Goal: Check status: Check status

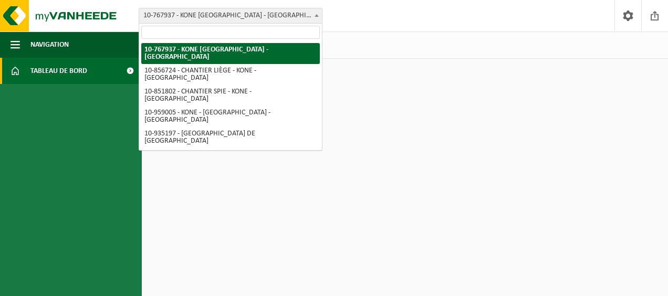
click at [317, 18] on span at bounding box center [316, 15] width 11 height 14
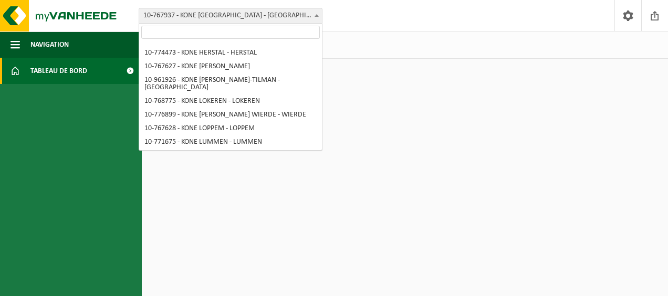
scroll to position [192, 0]
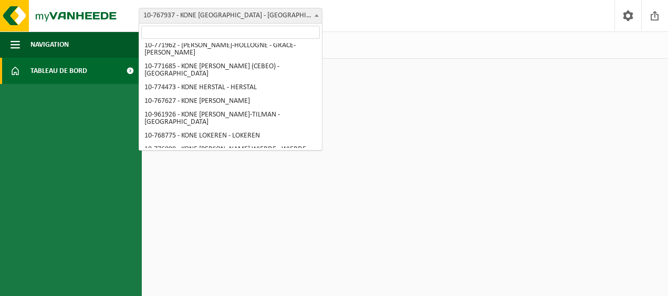
select select "14685"
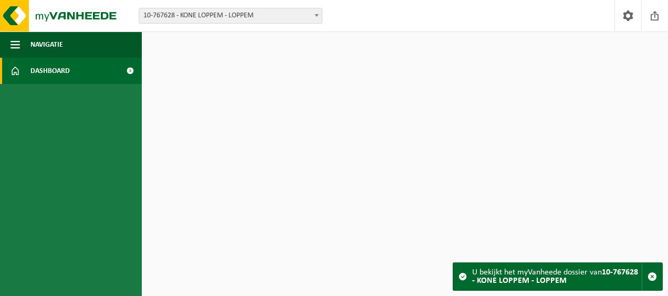
click at [131, 71] on span at bounding box center [130, 71] width 24 height 26
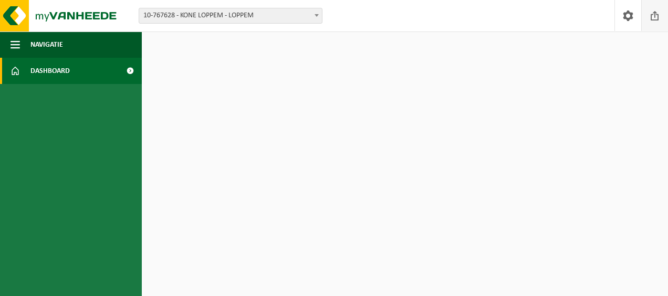
click at [652, 20] on span at bounding box center [655, 15] width 16 height 31
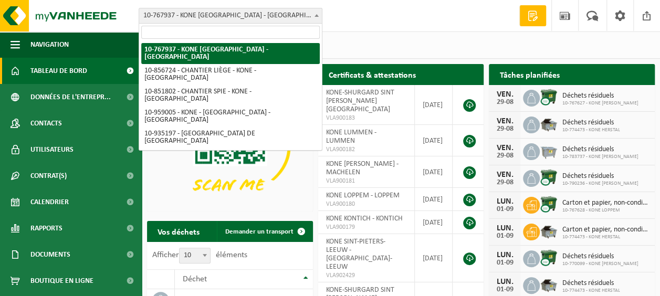
click at [317, 22] on span at bounding box center [316, 15] width 11 height 14
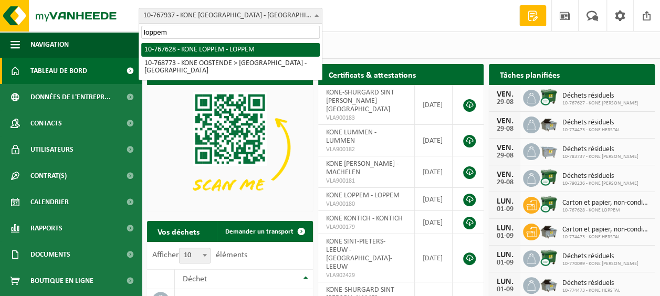
type input "loppem"
select select "14685"
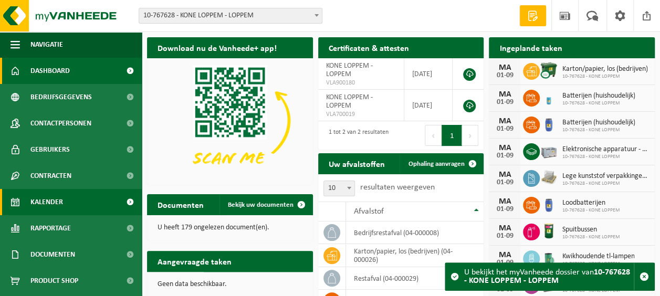
click at [64, 198] on link "Kalender" at bounding box center [71, 202] width 142 height 26
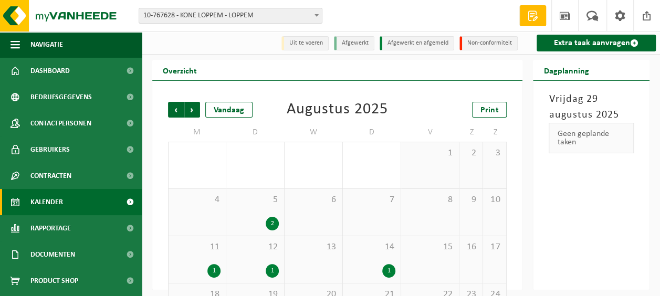
scroll to position [93, 0]
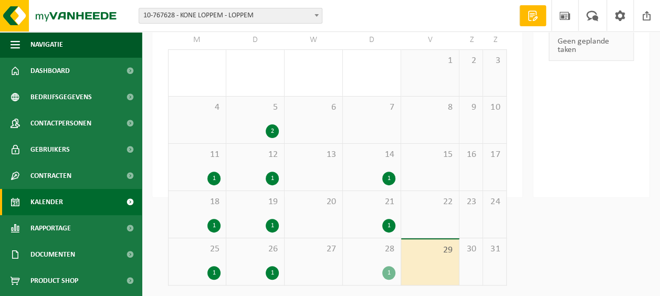
click at [211, 181] on div "1" at bounding box center [213, 179] width 13 height 14
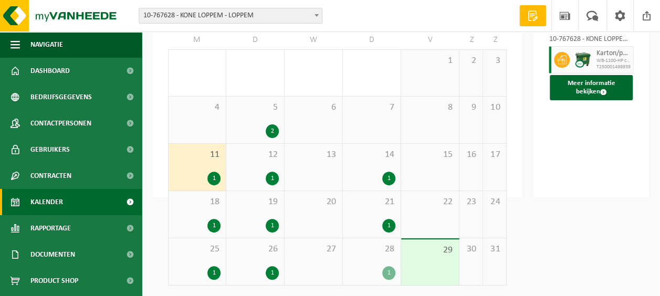
click at [269, 179] on div "1" at bounding box center [272, 179] width 13 height 14
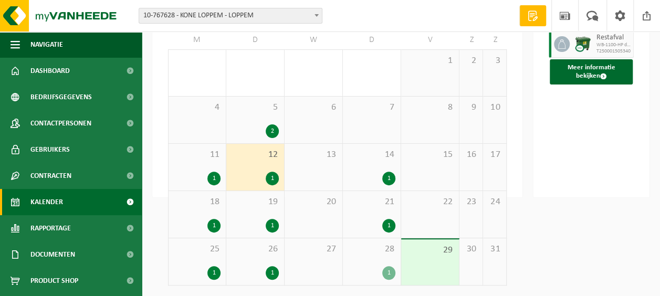
click at [393, 183] on div "1" at bounding box center [388, 179] width 13 height 14
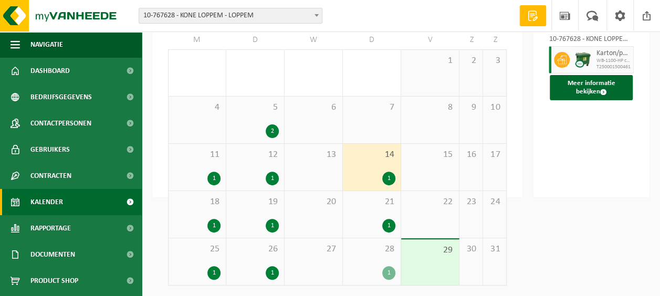
click at [212, 228] on div "1" at bounding box center [213, 226] width 13 height 14
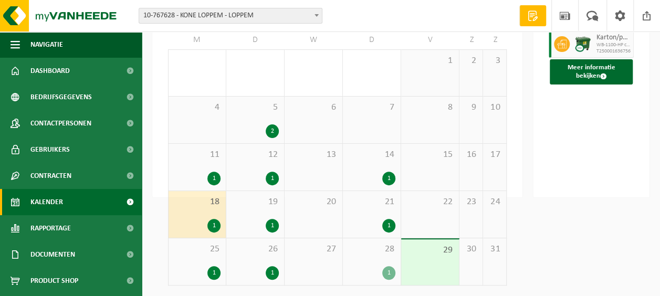
click at [267, 224] on div "1" at bounding box center [272, 226] width 13 height 14
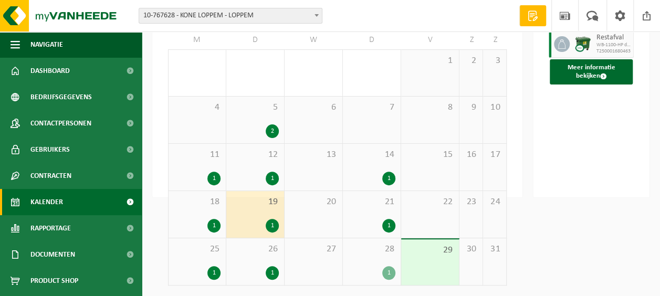
click at [386, 227] on div "1" at bounding box center [388, 226] width 13 height 14
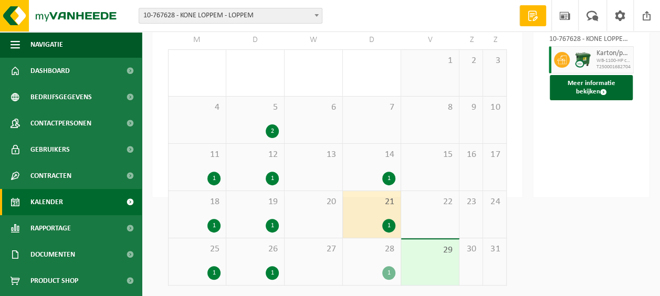
click at [212, 273] on div "1" at bounding box center [213, 273] width 13 height 14
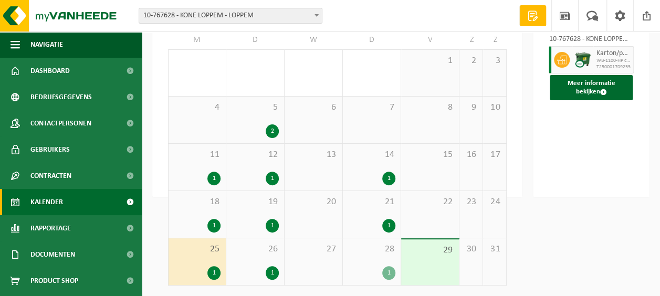
click at [273, 132] on div "2" at bounding box center [272, 131] width 13 height 14
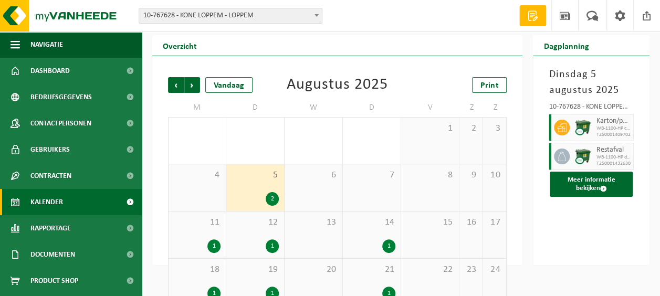
scroll to position [0, 0]
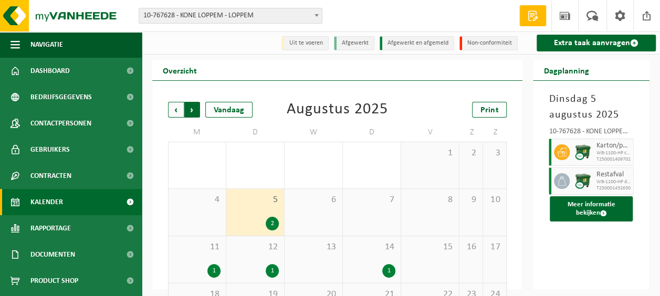
click at [175, 103] on span "Vorige" at bounding box center [176, 110] width 16 height 16
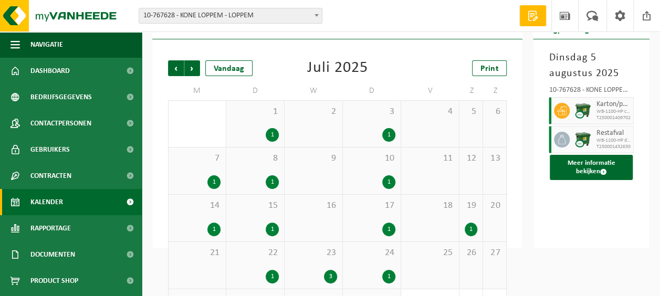
scroll to position [93, 0]
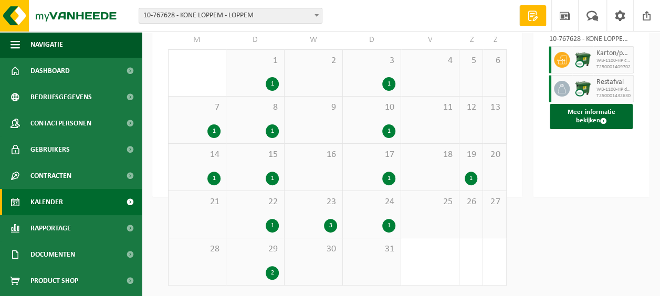
click at [271, 273] on div "2" at bounding box center [272, 273] width 13 height 14
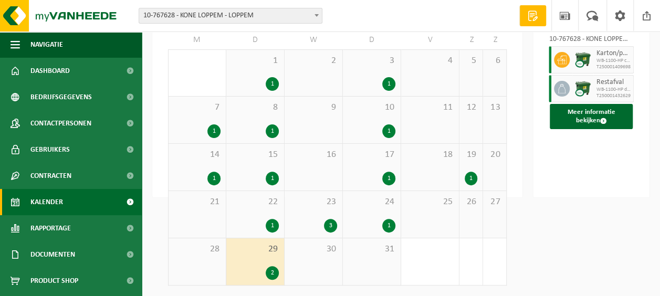
click at [271, 274] on div "2" at bounding box center [272, 273] width 13 height 14
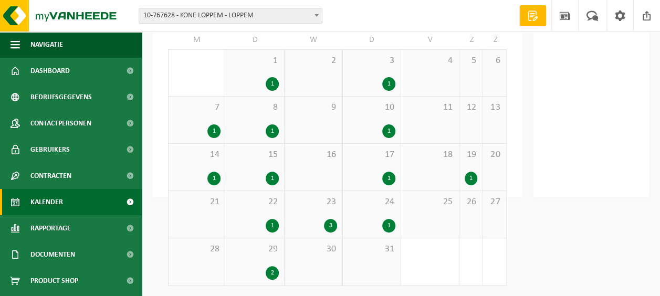
click at [271, 274] on div "2" at bounding box center [272, 273] width 13 height 14
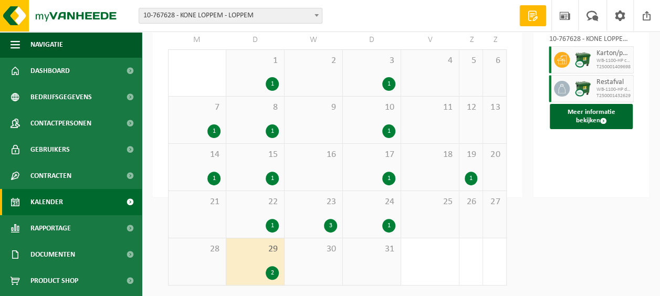
click at [275, 226] on div "1" at bounding box center [272, 226] width 13 height 14
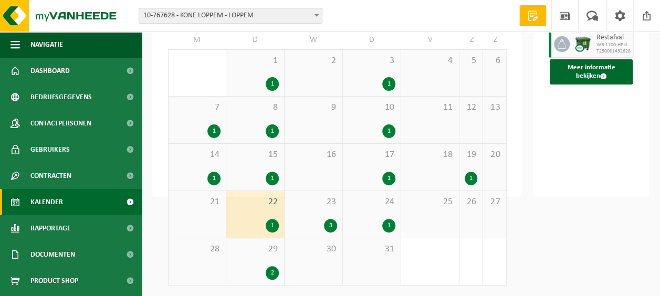
click at [334, 227] on div "3" at bounding box center [330, 226] width 13 height 14
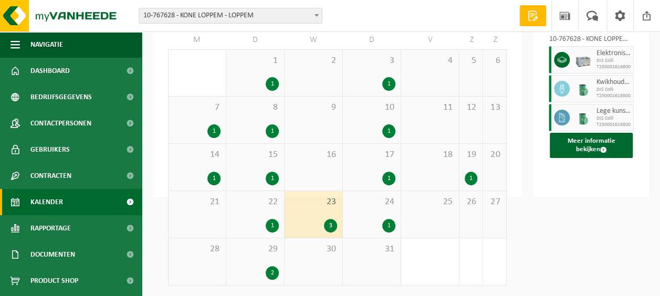
click at [315, 15] on b at bounding box center [317, 15] width 4 height 3
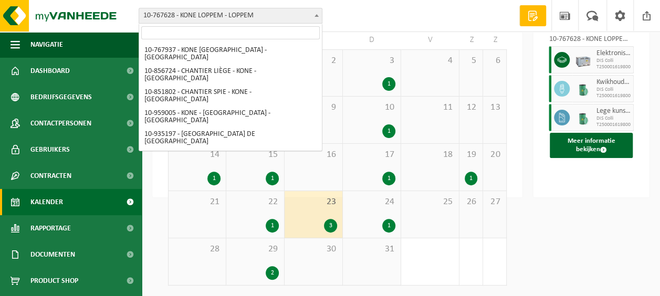
scroll to position [234, 0]
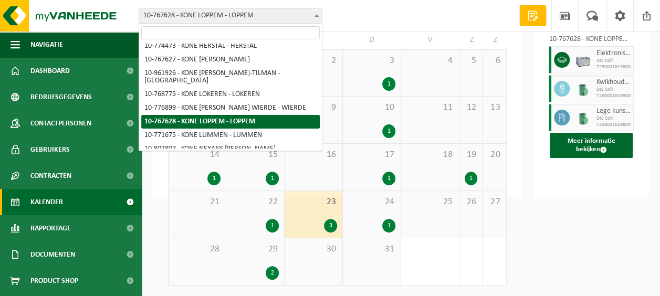
click at [225, 29] on input "search" at bounding box center [230, 32] width 179 height 13
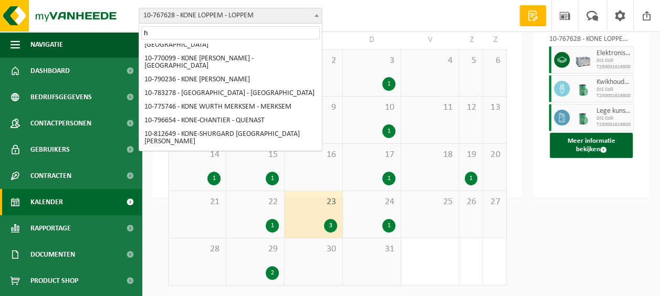
scroll to position [0, 0]
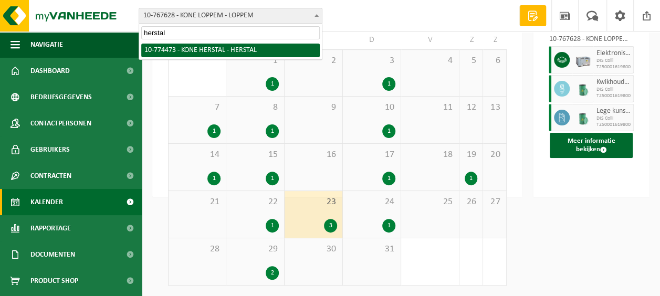
type input "herstal"
select select "20498"
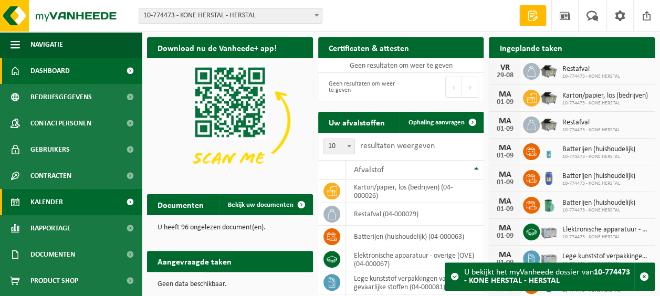
drag, startPoint x: 47, startPoint y: 200, endPoint x: 64, endPoint y: 198, distance: 16.3
click at [47, 200] on span "Kalender" at bounding box center [46, 202] width 33 height 26
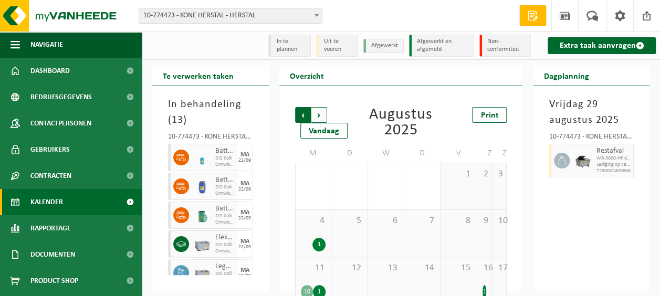
click at [323, 117] on span "Volgende" at bounding box center [319, 115] width 16 height 16
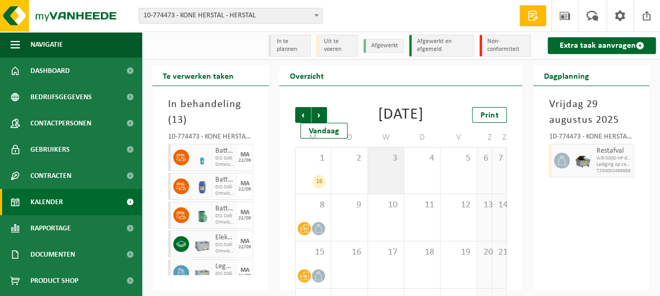
scroll to position [113, 0]
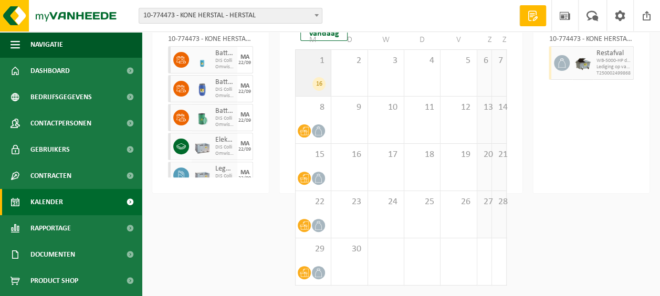
click at [317, 83] on div "16" at bounding box center [318, 84] width 13 height 14
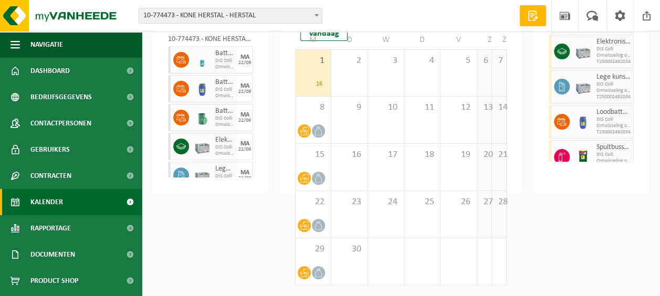
scroll to position [105, 0]
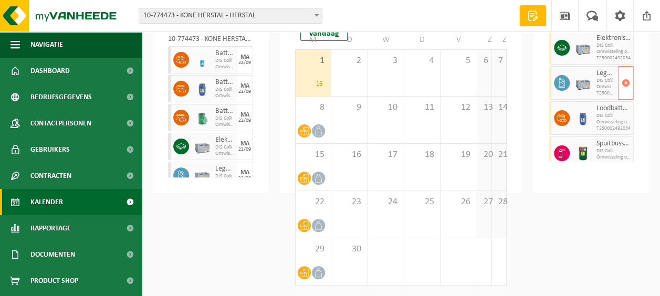
click at [579, 89] on img at bounding box center [583, 83] width 16 height 16
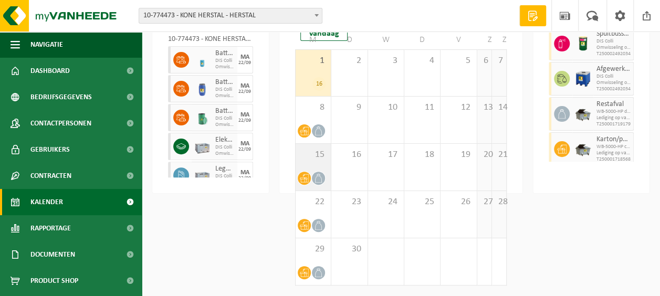
scroll to position [0, 0]
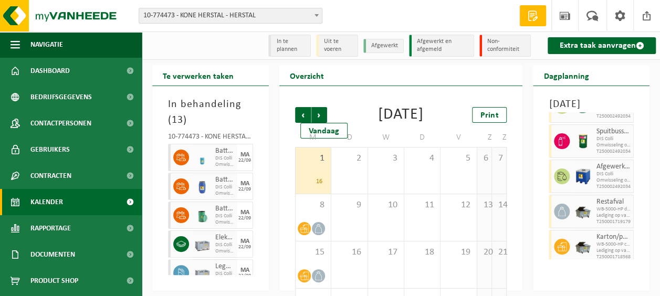
click at [316, 180] on div "1 16" at bounding box center [313, 171] width 35 height 46
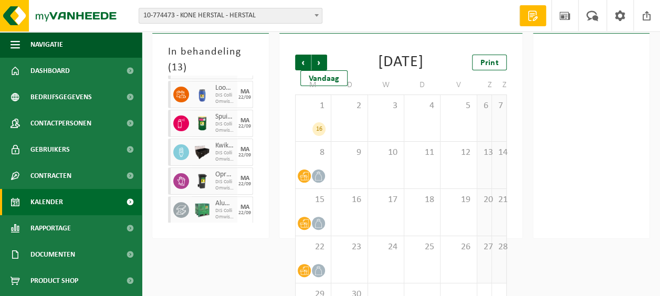
scroll to position [134, 0]
